Goal: Answer question/provide support: Share knowledge or assist other users

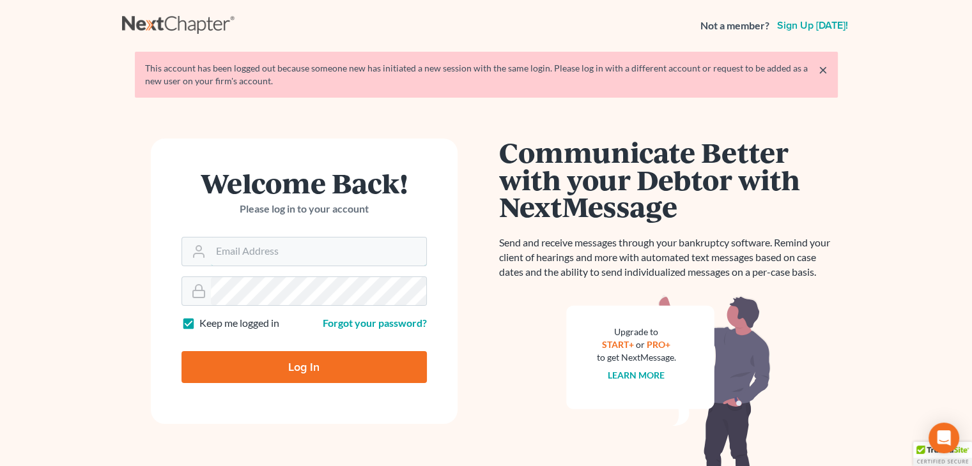
type input "[EMAIL_ADDRESS][DOMAIN_NAME]"
click at [292, 371] on input "Log In" at bounding box center [303, 367] width 245 height 32
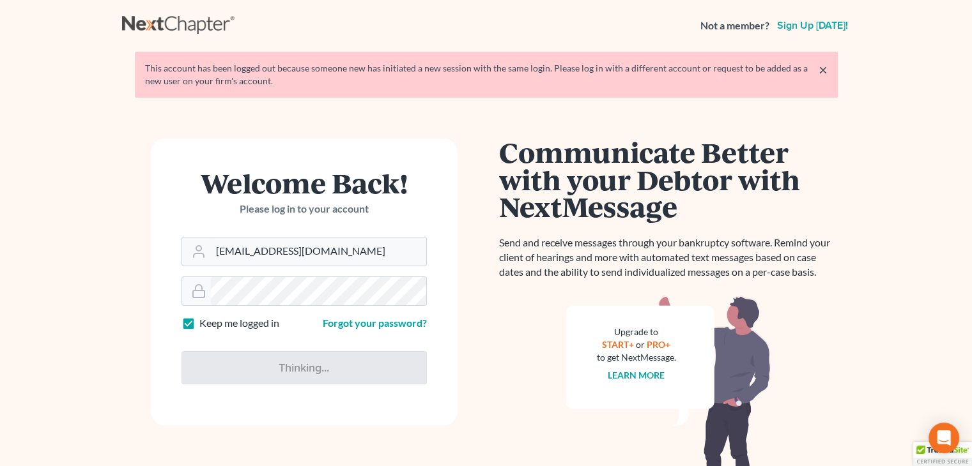
type input "Thinking..."
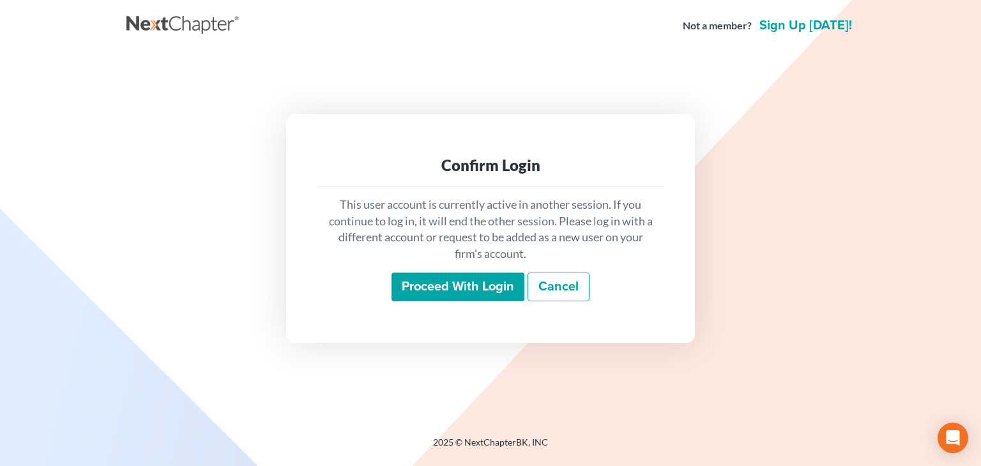
click at [421, 284] on input "Proceed with login" at bounding box center [458, 287] width 133 height 29
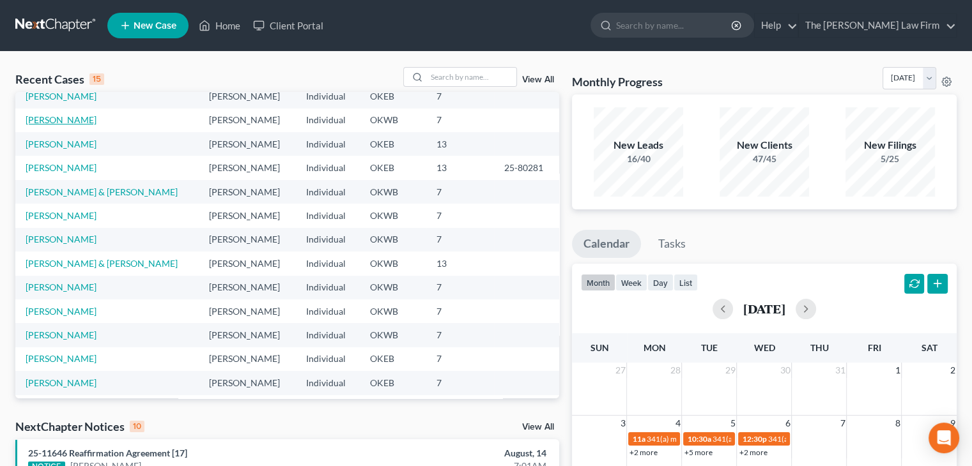
scroll to position [82, 0]
click at [66, 215] on link "[PERSON_NAME]" at bounding box center [61, 215] width 71 height 11
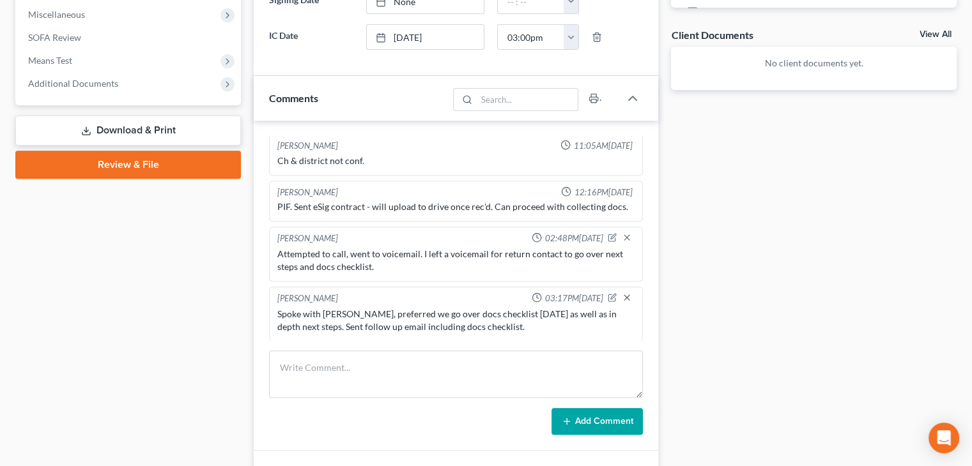
scroll to position [460, 0]
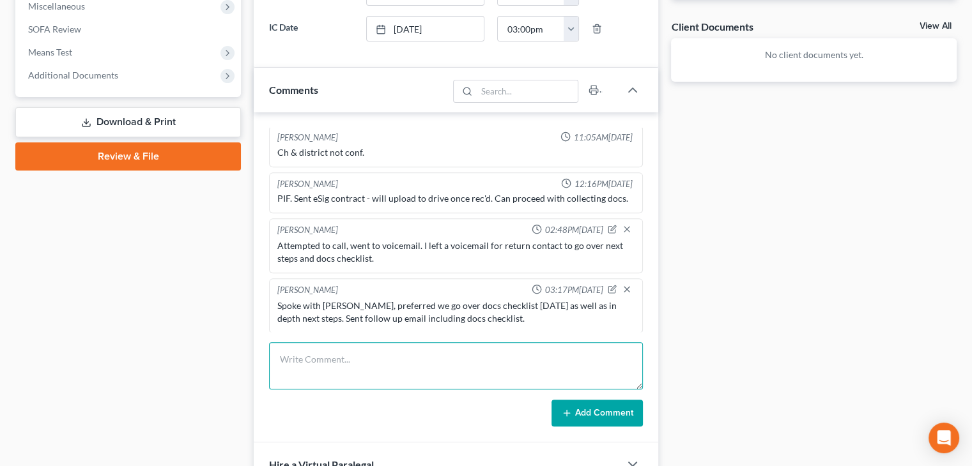
click at [450, 342] on textarea at bounding box center [456, 365] width 374 height 47
drag, startPoint x: 450, startPoint y: 339, endPoint x: 477, endPoint y: 358, distance: 33.5
click at [477, 358] on textarea "spoke with [PERSON_NAME], currently getting docs toether. wi" at bounding box center [456, 365] width 374 height 47
click at [477, 358] on textarea "spoke with [PERSON_NAME], currently getting docs toi" at bounding box center [456, 365] width 374 height 47
click at [344, 358] on textarea "spoke with [PERSON_NAME], currently getting docs together." at bounding box center [456, 365] width 374 height 47
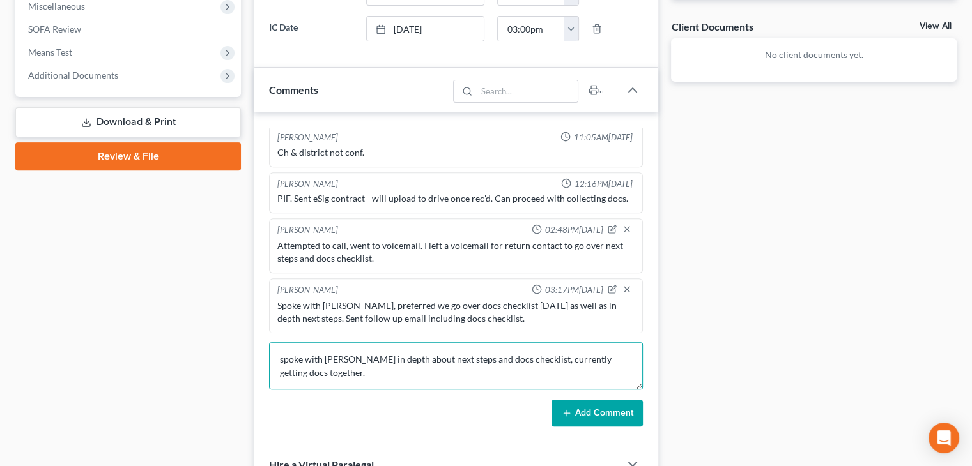
click at [335, 371] on textarea "spoke with [PERSON_NAME] in depth about next steps and docs checklist, currentl…" at bounding box center [456, 365] width 374 height 47
type textarea "spoke with [PERSON_NAME] in depth about next steps and docs checklist, currentl…"
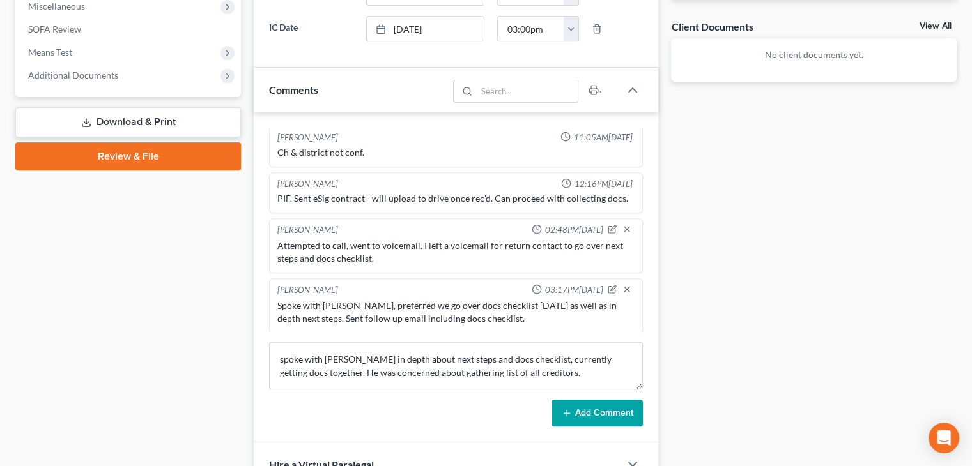
click at [583, 402] on button "Add Comment" at bounding box center [596, 413] width 91 height 27
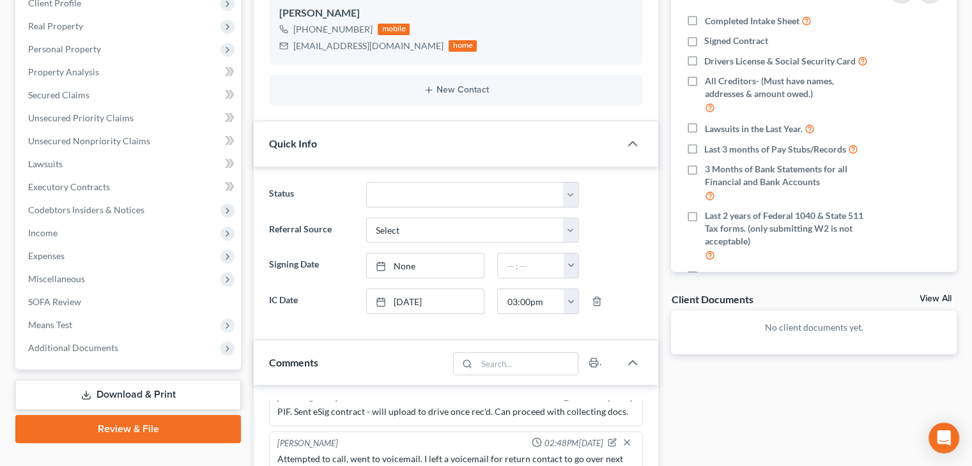
scroll to position [0, 0]
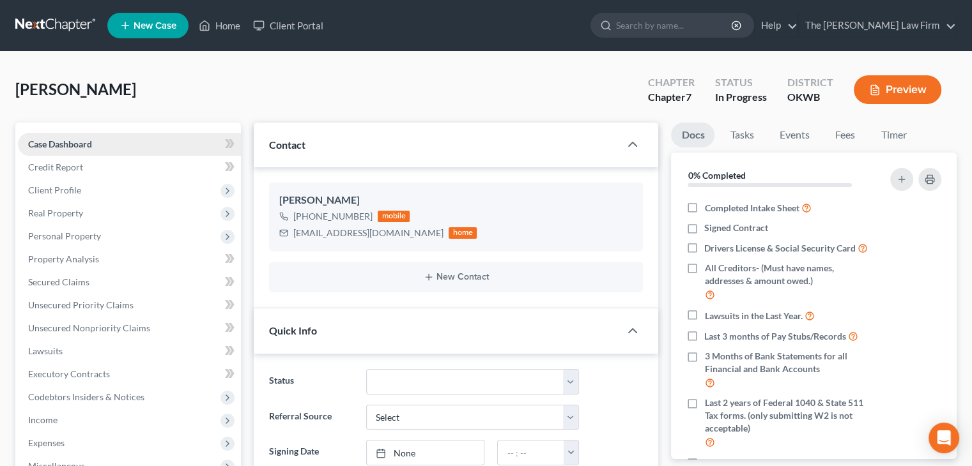
click at [160, 146] on link "Case Dashboard" at bounding box center [129, 144] width 223 height 23
click at [233, 144] on icon at bounding box center [232, 143] width 6 height 9
click at [220, 31] on link "Home" at bounding box center [219, 25] width 54 height 23
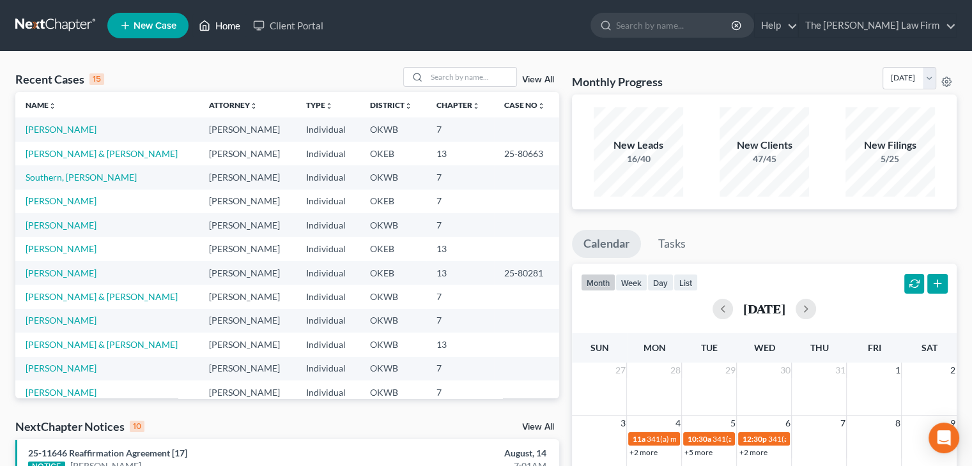
scroll to position [88, 0]
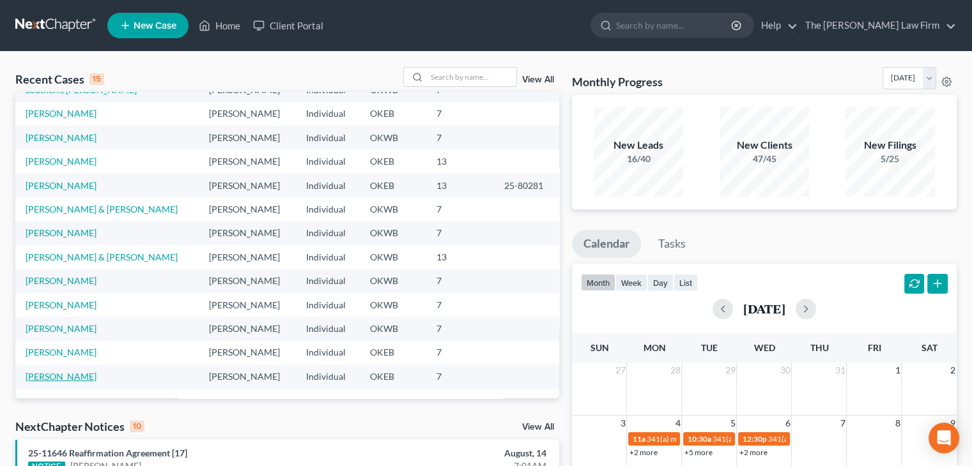
click at [53, 377] on link "[PERSON_NAME]" at bounding box center [61, 376] width 71 height 11
select select "4"
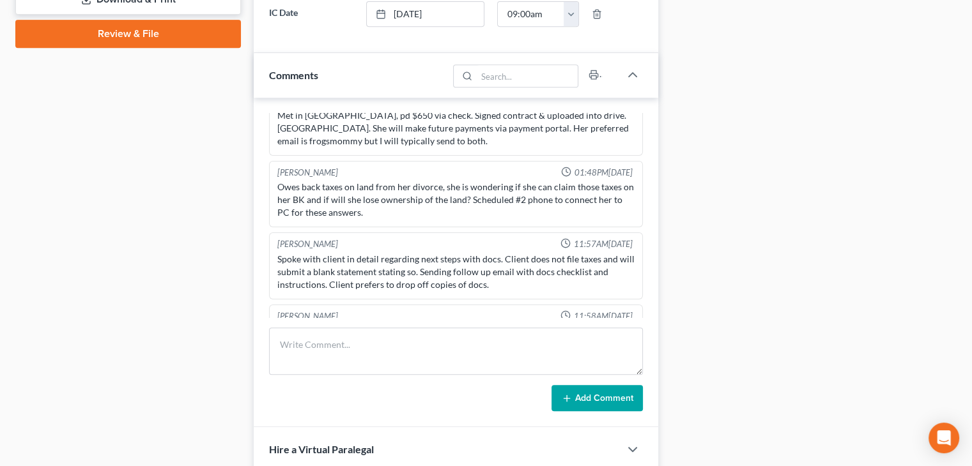
scroll to position [595, 0]
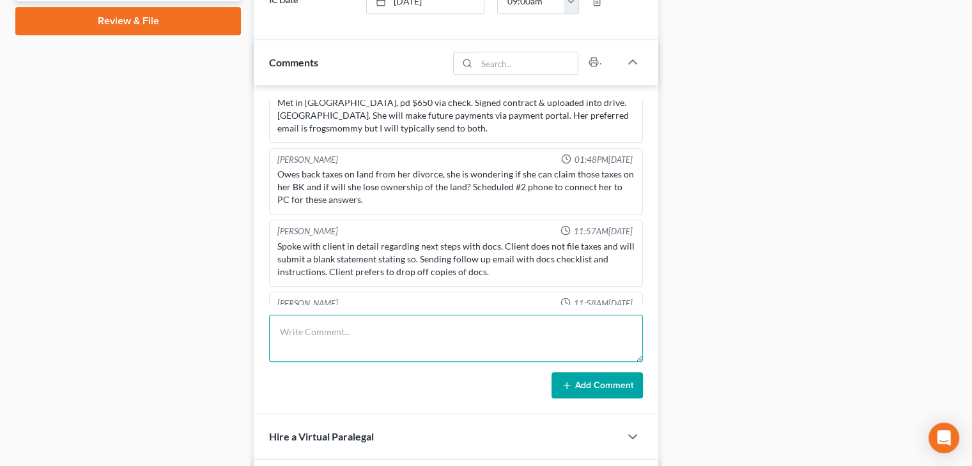
click at [456, 322] on textarea at bounding box center [456, 338] width 374 height 47
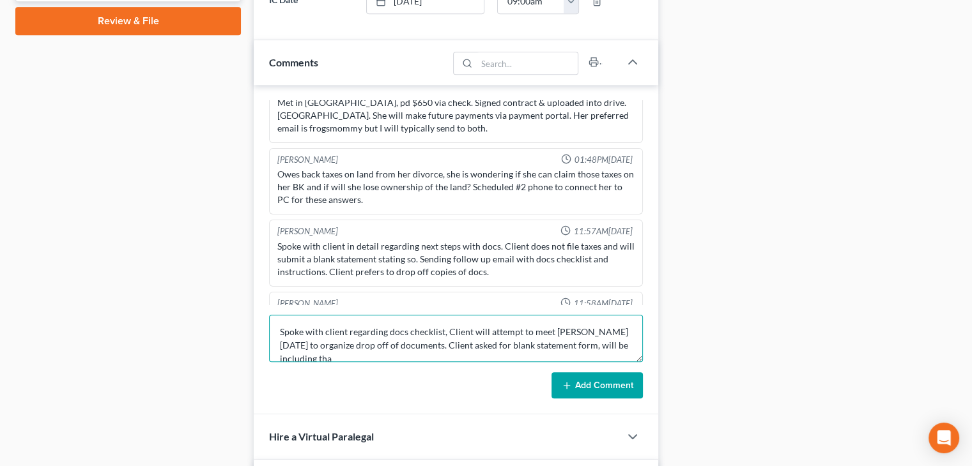
scroll to position [2, 0]
type textarea "Spoke with client regarding docs checklist, Client will attempt to meet [PERSON…"
click at [574, 380] on button "Add Comment" at bounding box center [596, 386] width 91 height 27
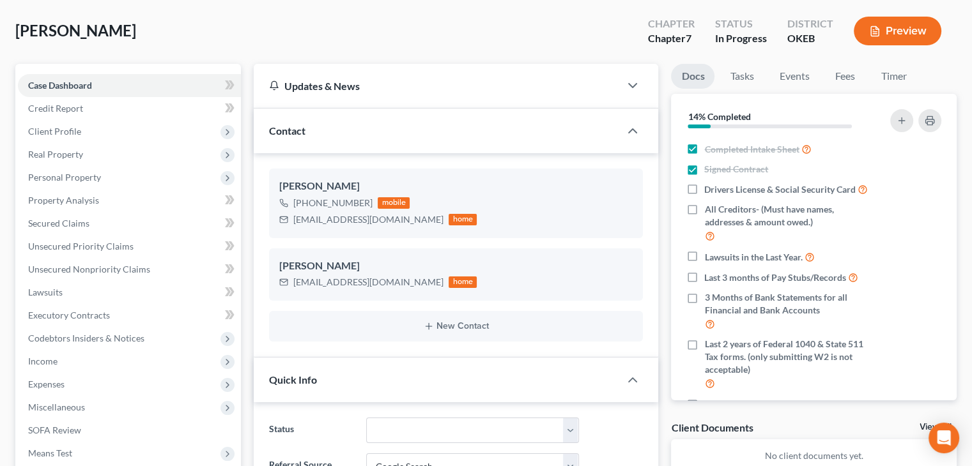
scroll to position [0, 0]
